Goal: Complete application form

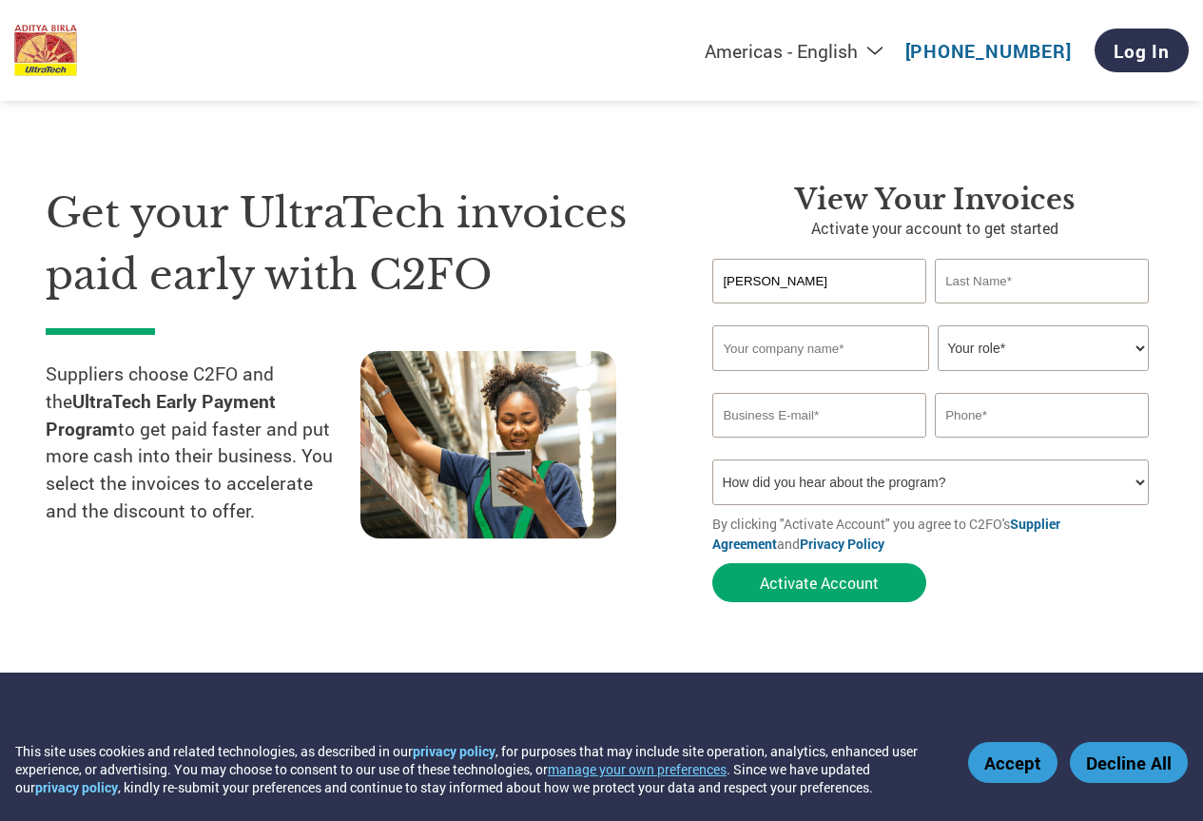
type input "[PERSON_NAME]"
click at [1020, 281] on input "text" at bounding box center [1041, 281] width 213 height 45
type input "[PERSON_NAME]"
click at [853, 351] on input "text" at bounding box center [820, 348] width 216 height 46
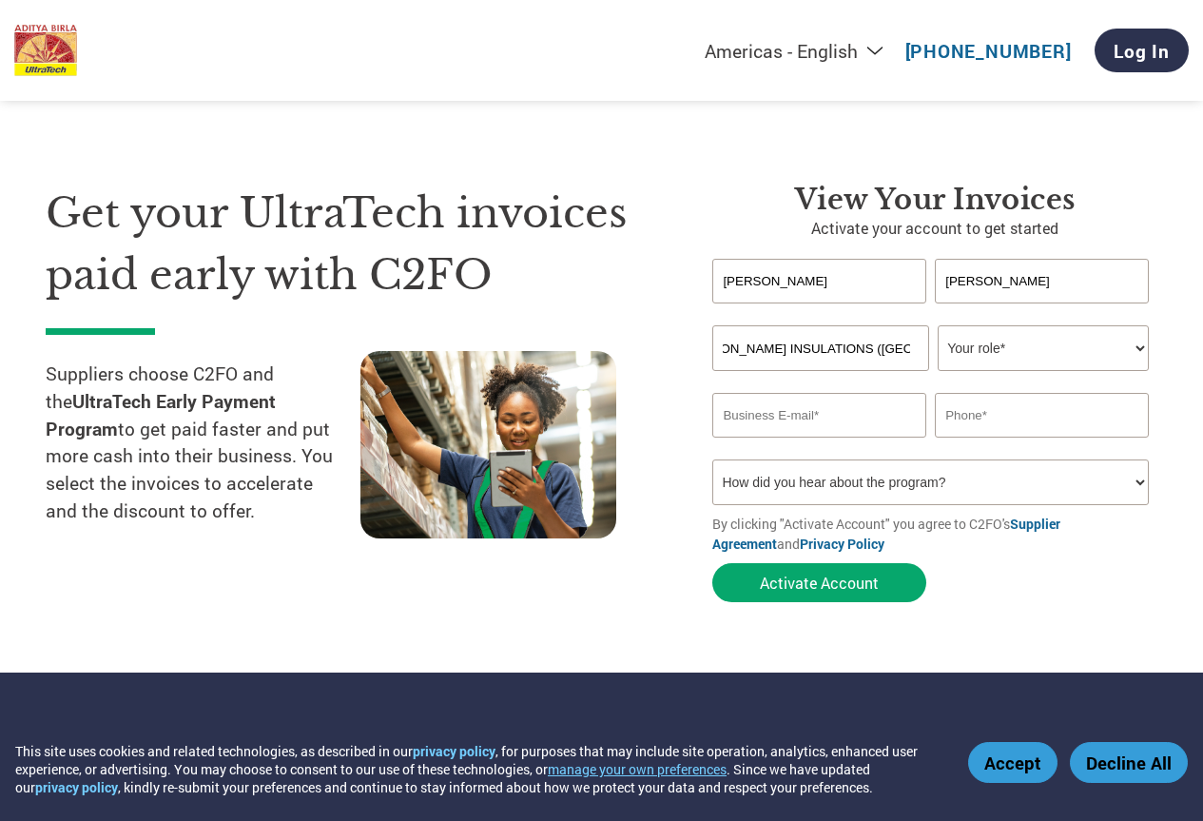
click at [726, 347] on input "[PERSON_NAME] INSULATIONS ([GEOGRAPHIC_DATA]) LIMITED" at bounding box center [820, 348] width 216 height 46
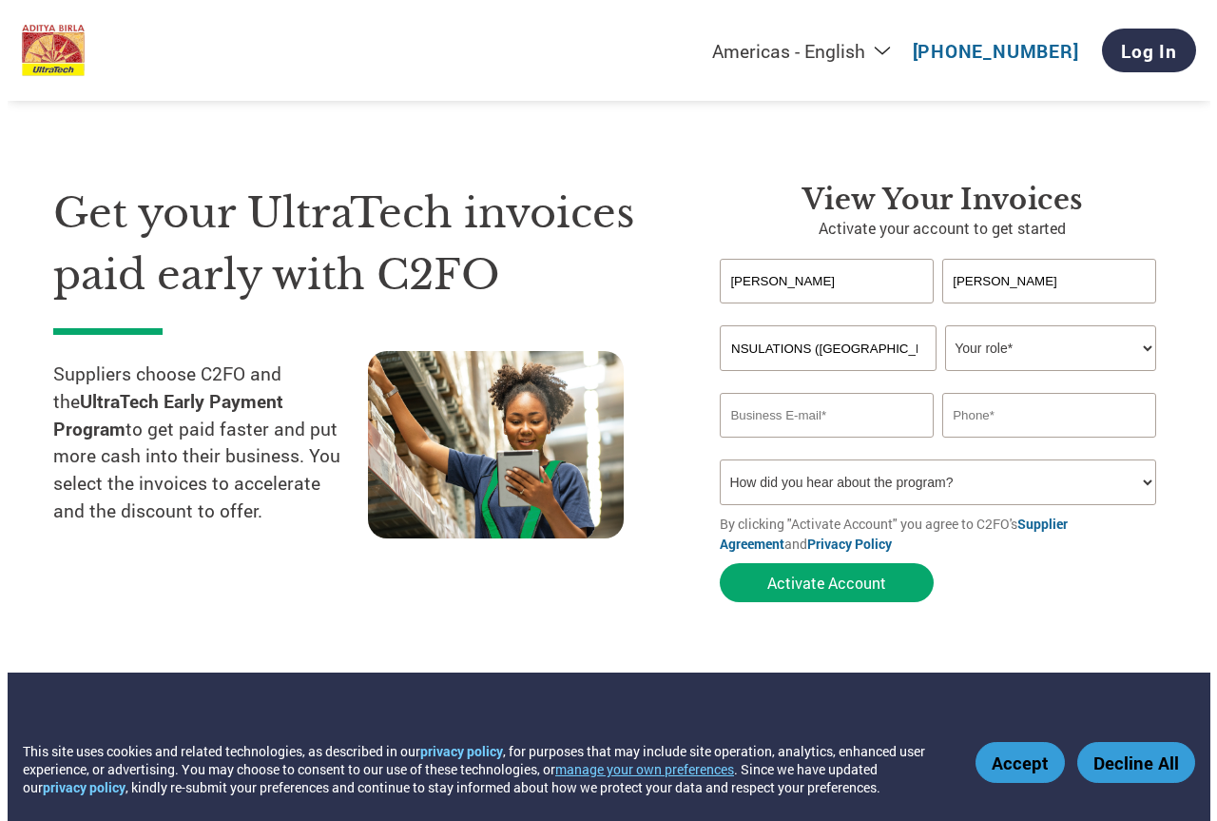
scroll to position [0, 0]
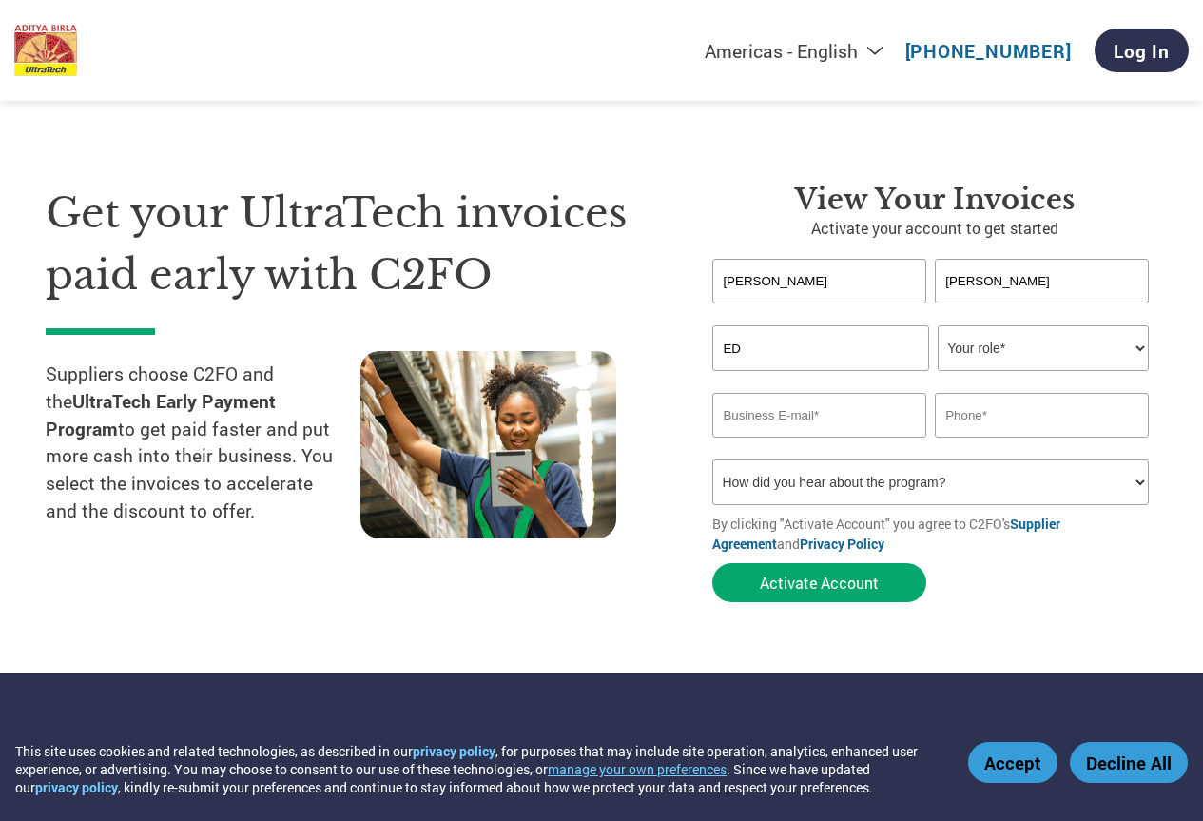
type input "D"
type input "[PERSON_NAME] Insulations India Limited"
click at [1138, 350] on select "Your role* CFO Controller Credit Manager Finance Director Treasurer CEO Preside…" at bounding box center [1043, 348] width 210 height 46
select select "OFFICE_MANAGER"
click at [938, 325] on select "Your role* CFO Controller Credit Manager Finance Director Treasurer CEO Preside…" at bounding box center [1043, 348] width 210 height 46
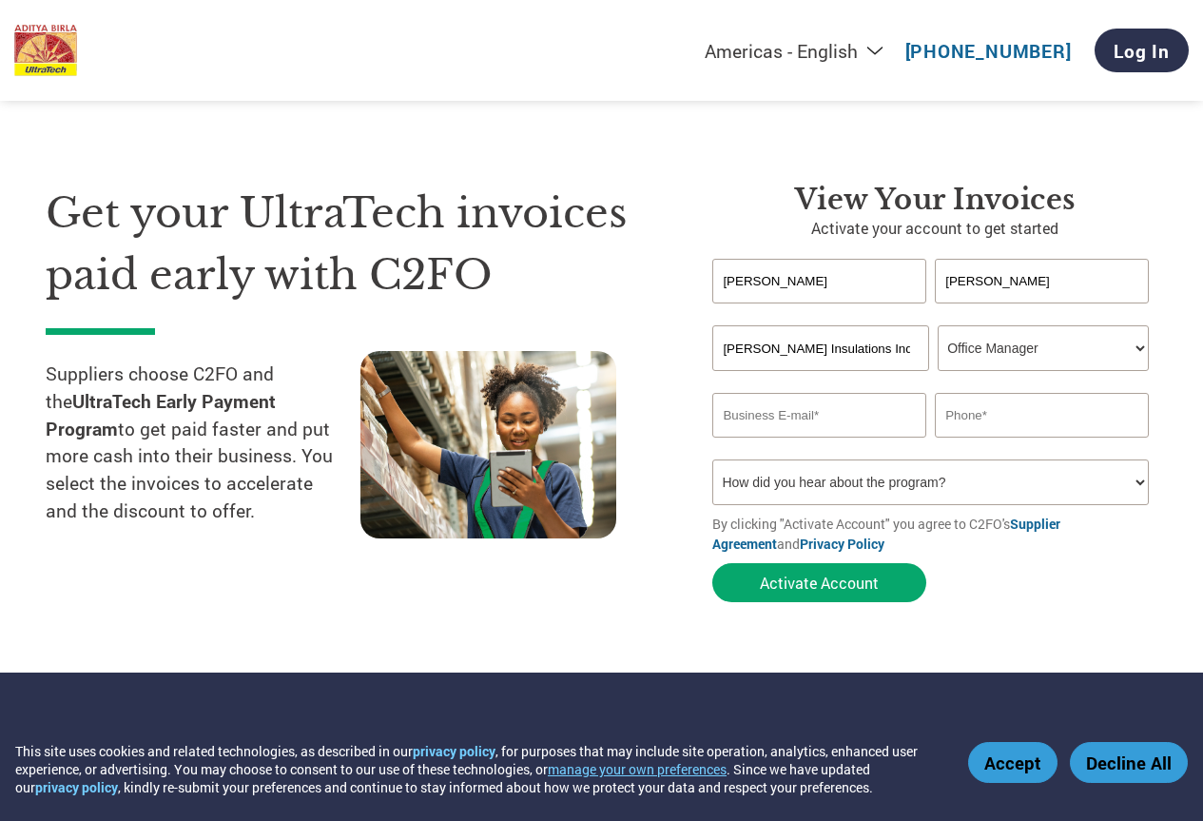
click at [839, 415] on input "email" at bounding box center [818, 415] width 213 height 45
type input "[EMAIL_ADDRESS][DOMAIN_NAME]"
click at [1023, 414] on input "text" at bounding box center [1041, 415] width 213 height 45
type input "[PHONE_NUMBER]"
click at [1139, 482] on select "How did you hear about the program? Received a letter Email Social Media Online…" at bounding box center [930, 482] width 436 height 46
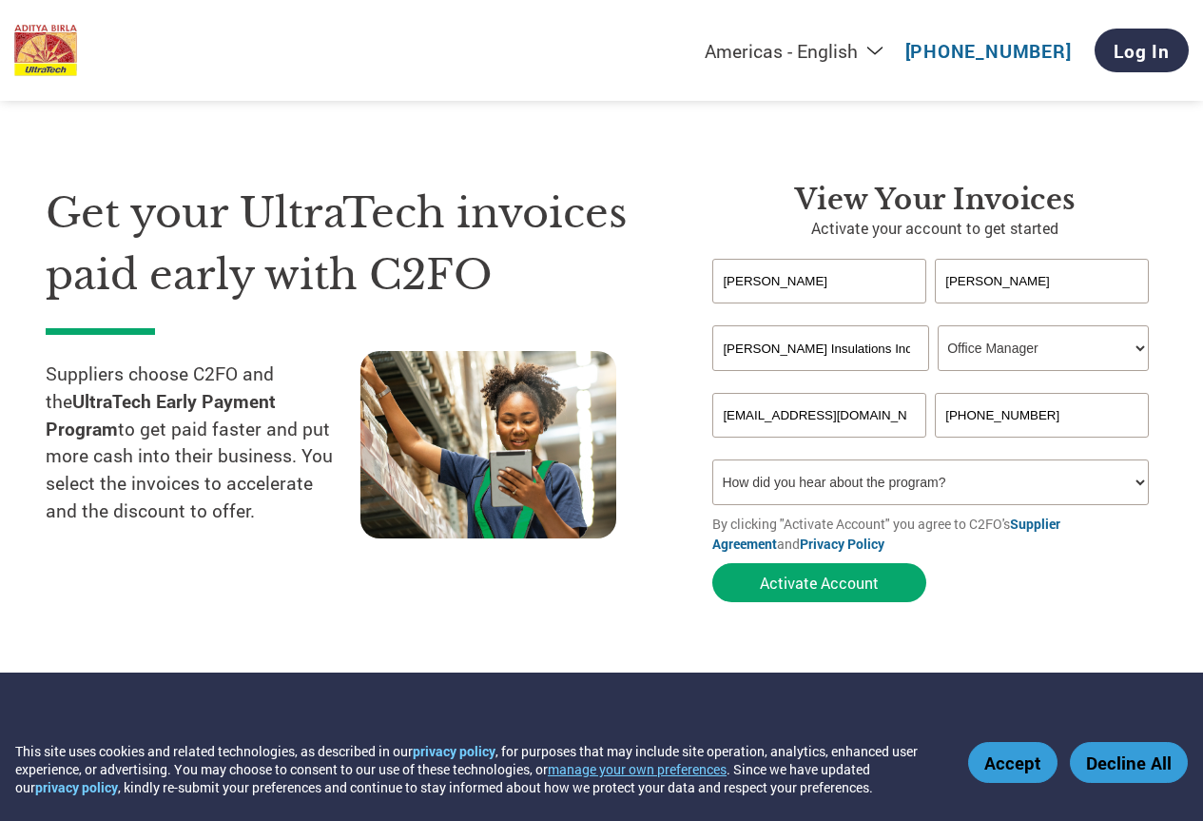
select select "Family/Friend/Acquaintance"
click at [712, 459] on select "How did you hear about the program? Received a letter Email Social Media Online…" at bounding box center [930, 482] width 436 height 46
click at [790, 579] on button "Activate Account" at bounding box center [819, 582] width 214 height 39
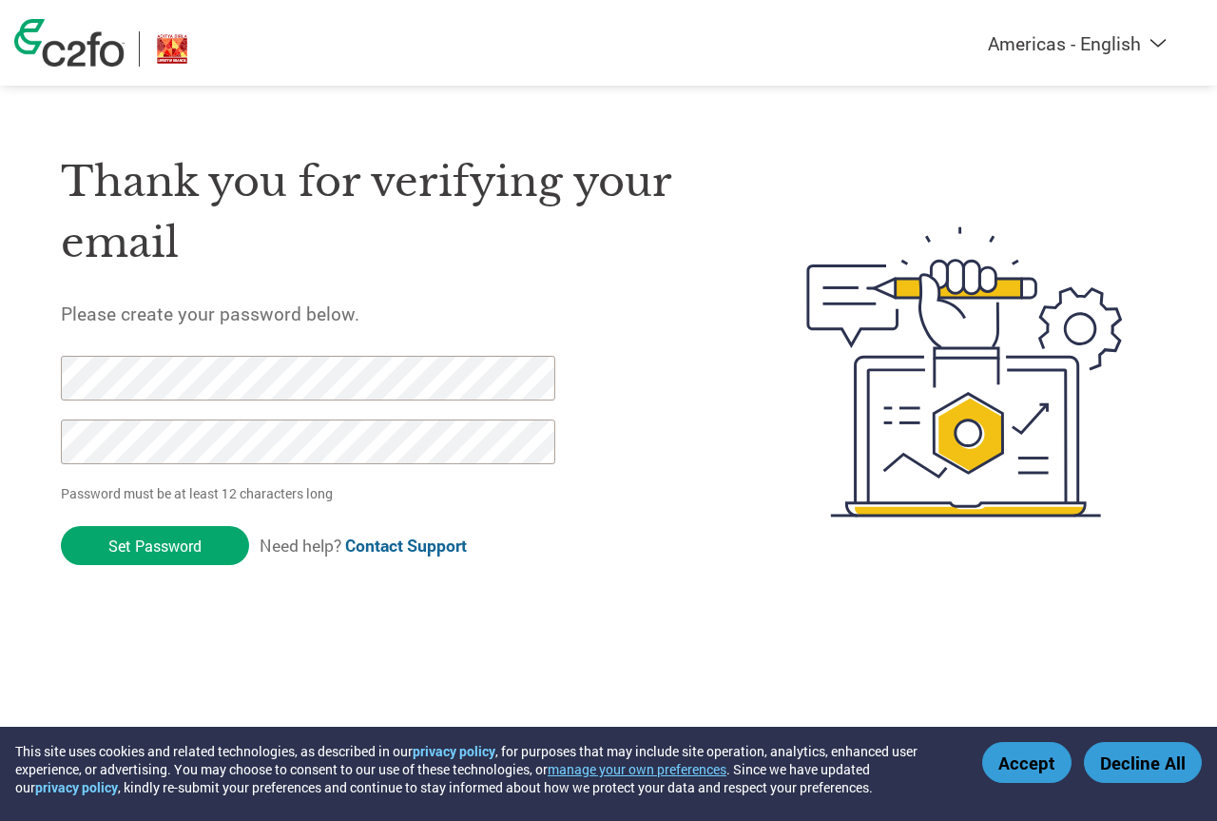
drag, startPoint x: 167, startPoint y: 539, endPoint x: 220, endPoint y: 548, distance: 53.0
click at [169, 540] on input "Set Password" at bounding box center [155, 545] width 188 height 39
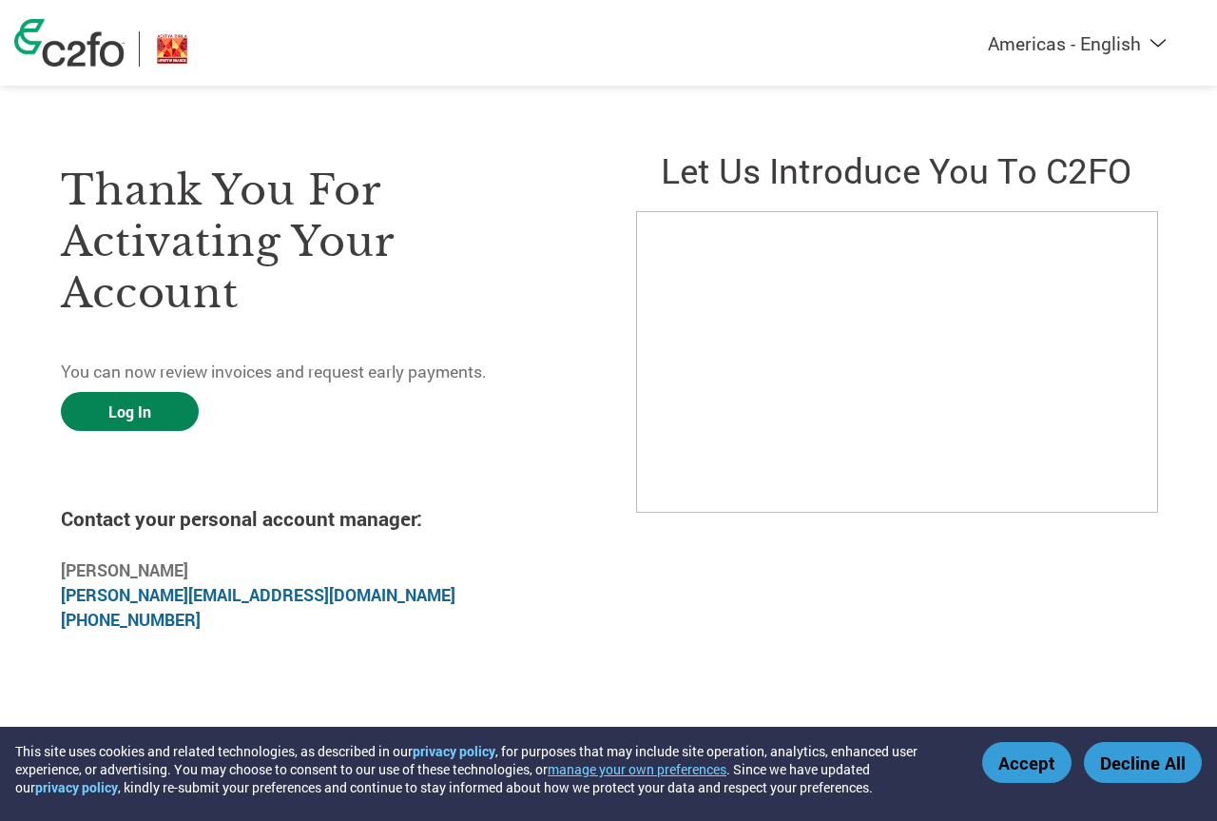
click at [117, 407] on link "Log In" at bounding box center [130, 411] width 138 height 39
